Goal: Transaction & Acquisition: Subscribe to service/newsletter

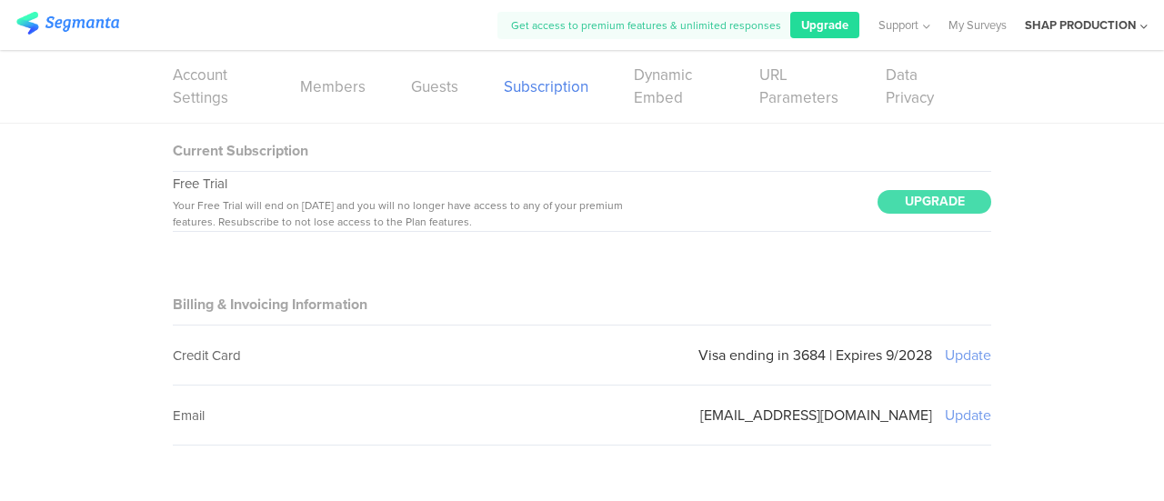
click at [830, 30] on span "Upgrade" at bounding box center [824, 24] width 47 height 17
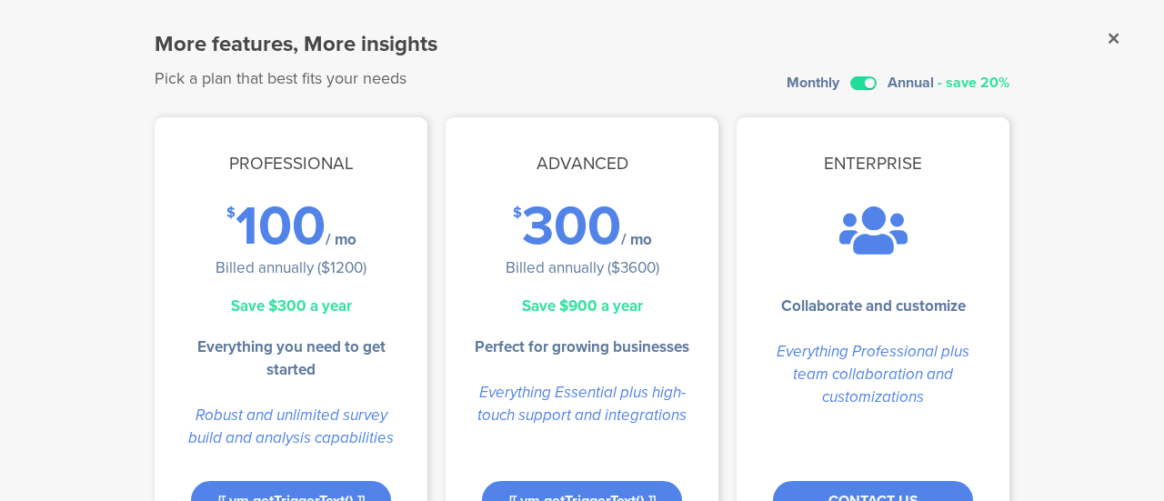
click at [860, 83] on label at bounding box center [863, 83] width 26 height 14
click at [0, 0] on input "checkbox" at bounding box center [0, 0] width 0 height 0
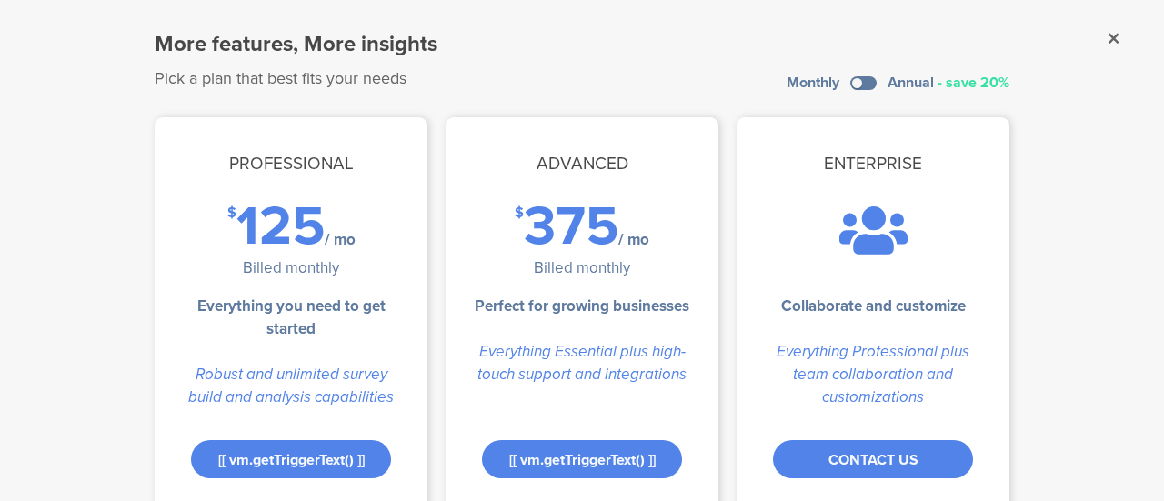
scroll to position [100, 0]
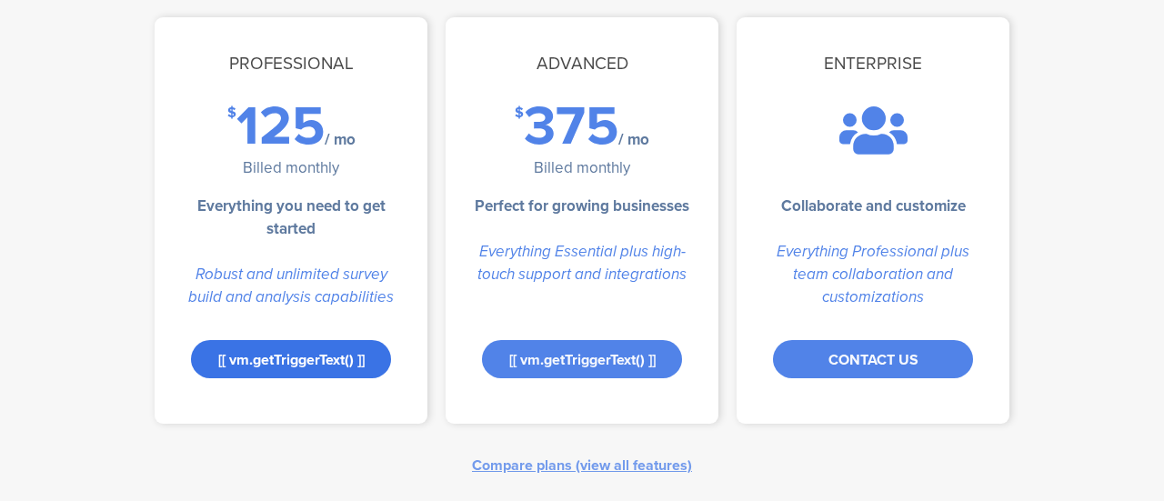
click at [264, 342] on div "[[ vm.getTriggerText() ]]" at bounding box center [291, 359] width 200 height 38
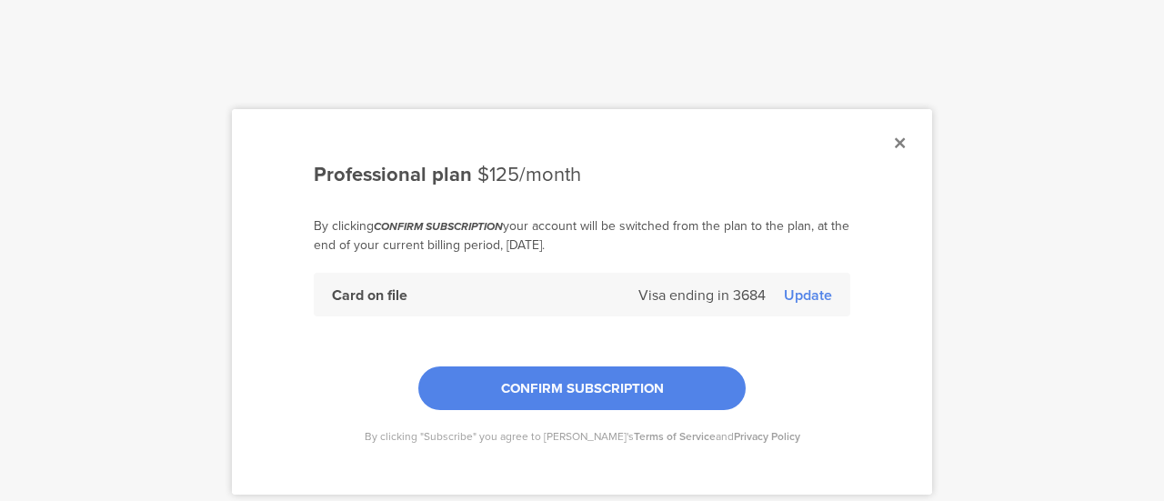
click at [813, 297] on div "Update" at bounding box center [808, 295] width 48 height 21
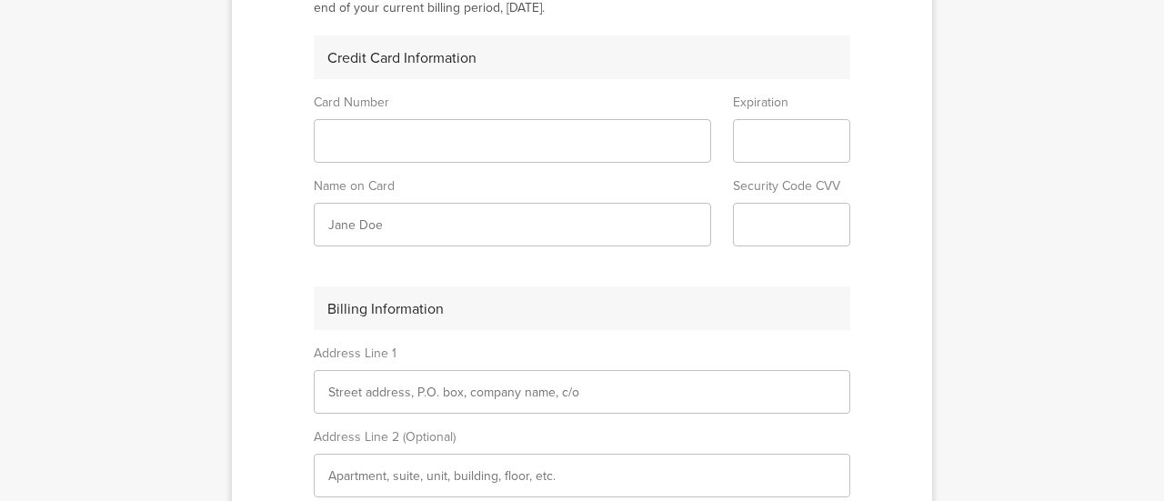
scroll to position [238, 0]
drag, startPoint x: 386, startPoint y: 107, endPoint x: 358, endPoint y: 130, distance: 35.5
click at [35, 3] on div "Professional plan $125/month By clicking CONFIRM SUBSCRIPTION your account will…" at bounding box center [582, 250] width 1164 height 501
type input "‪TAL SHAPIRA‬‏"
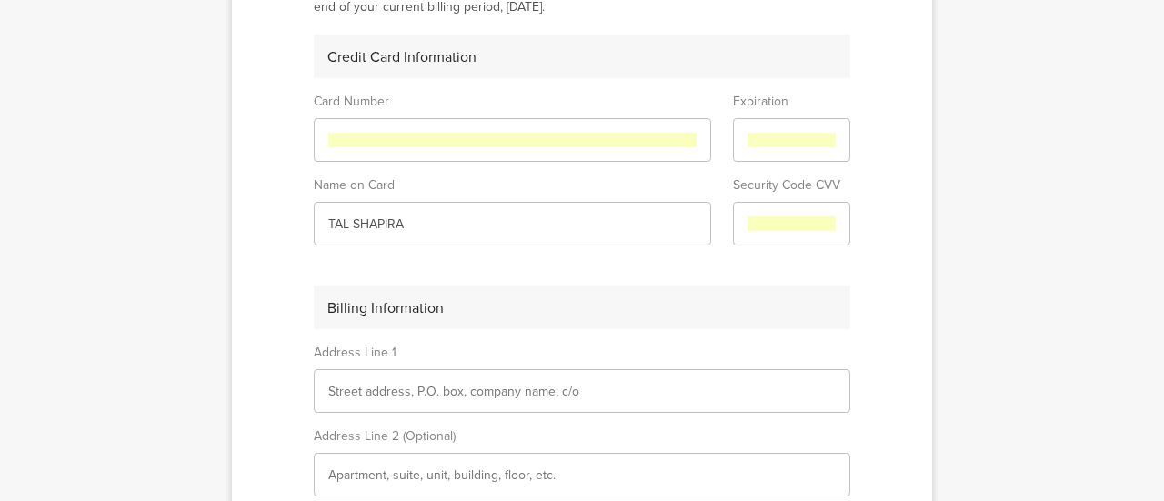
click at [545, 317] on div "Billing Information" at bounding box center [582, 308] width 537 height 44
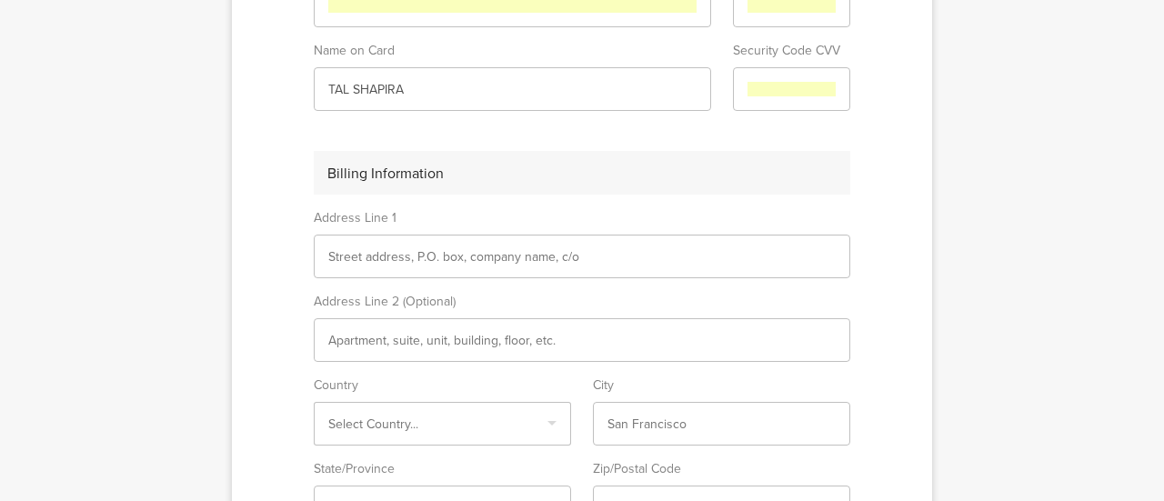
scroll to position [374, 0]
click at [437, 246] on input "text" at bounding box center [582, 255] width 508 height 19
type input "arlozerov 74"
click at [249, 248] on sg-plan-checkout "Professional plan $125/month By clicking CONFIRM SUBSCRIPTION your account will…" at bounding box center [582, 198] width 700 height 927
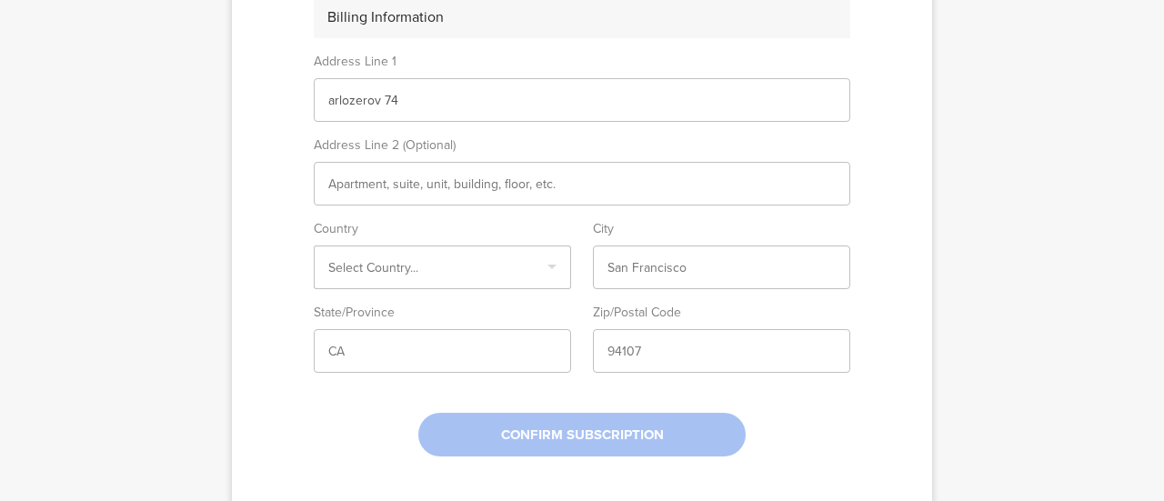
scroll to position [530, 0]
click at [376, 263] on input "Select box" at bounding box center [442, 266] width 228 height 19
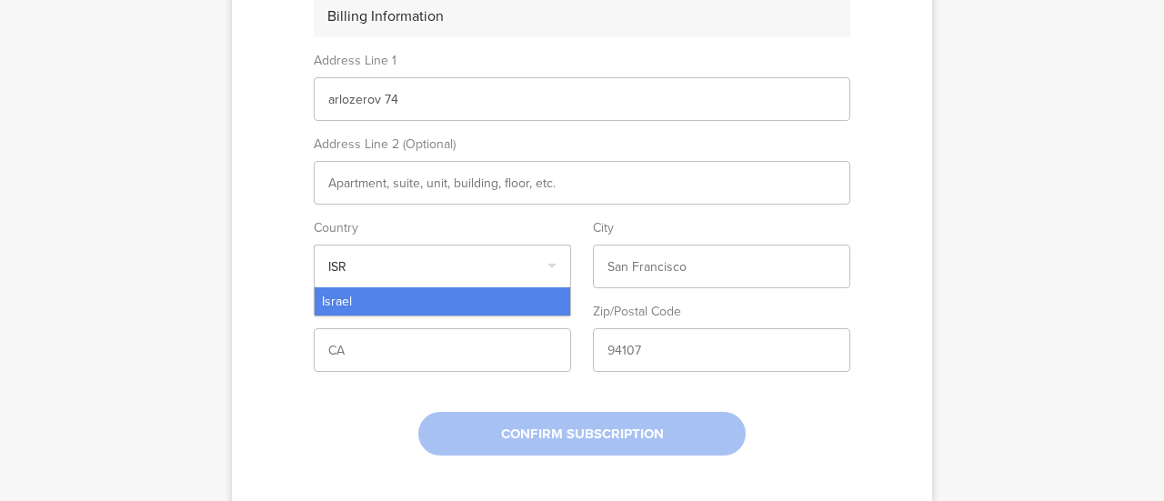
type input "ISR"
click at [361, 293] on div "Israel" at bounding box center [443, 301] width 256 height 28
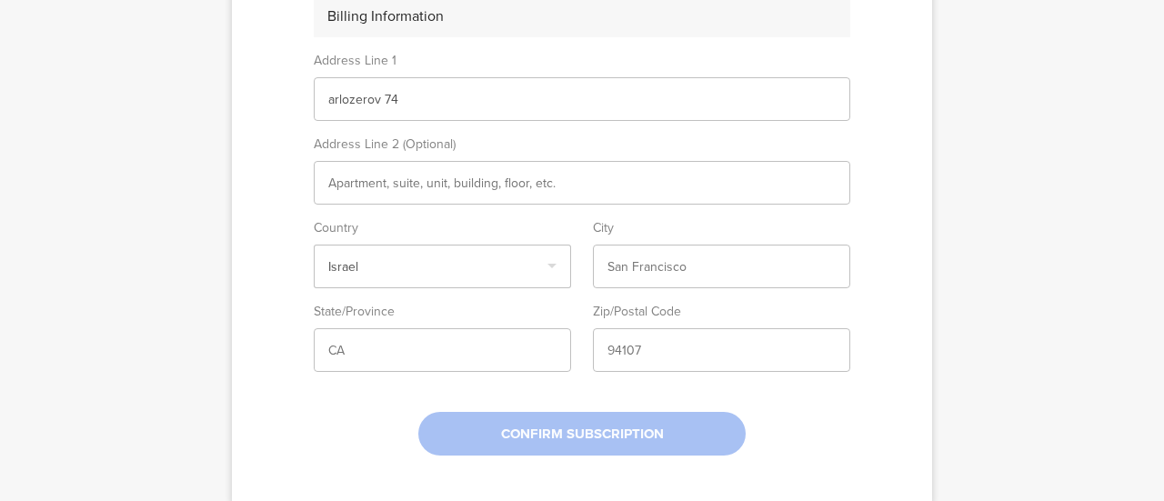
click at [648, 261] on input "text" at bounding box center [722, 266] width 228 height 19
type input "[GEOGRAPHIC_DATA]"
click at [406, 341] on input "text" at bounding box center [442, 350] width 228 height 19
type input "[GEOGRAPHIC_DATA]"
click at [653, 341] on input "text" at bounding box center [722, 350] width 228 height 19
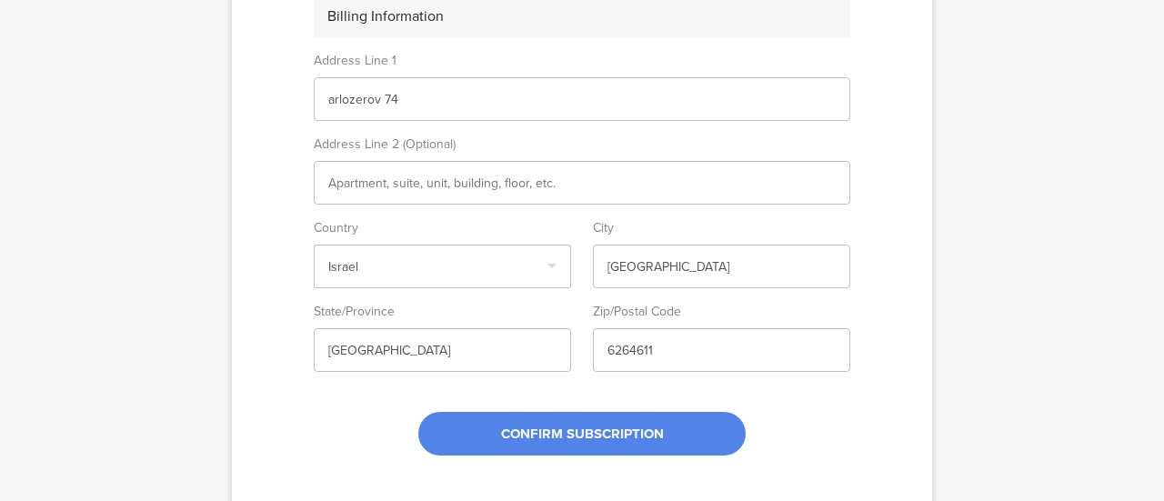
type input "6264611"
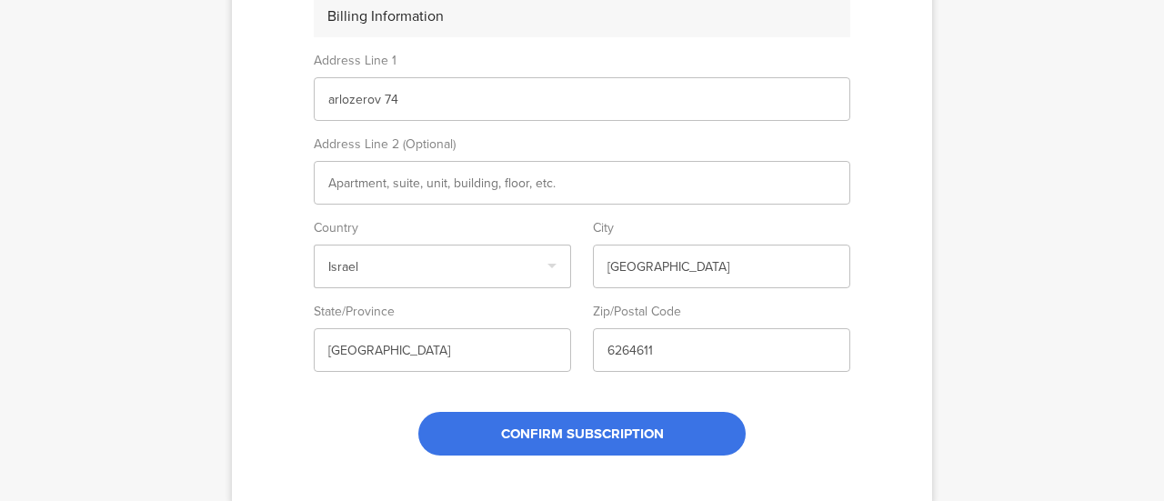
click at [580, 425] on span "CONFIRM SUBSCRIPTION" at bounding box center [582, 434] width 163 height 20
